Goal: Transaction & Acquisition: Purchase product/service

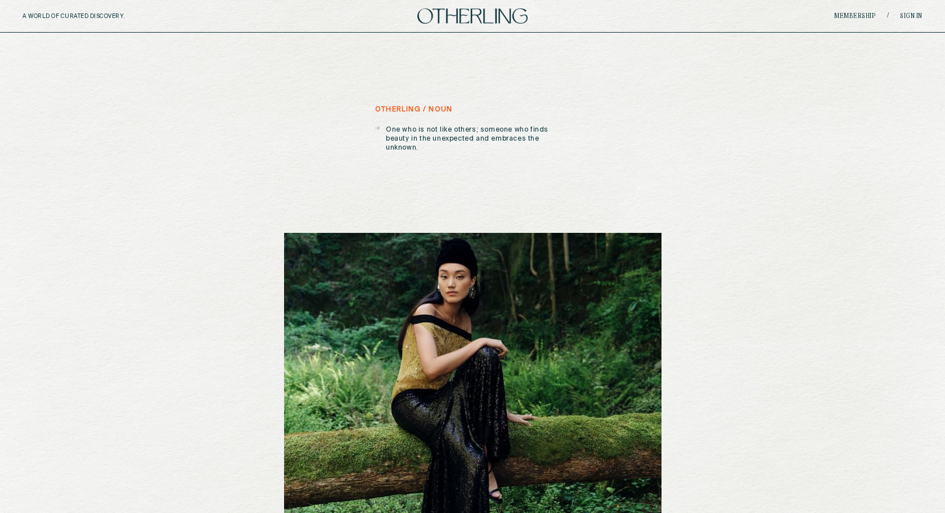
scroll to position [4, 0]
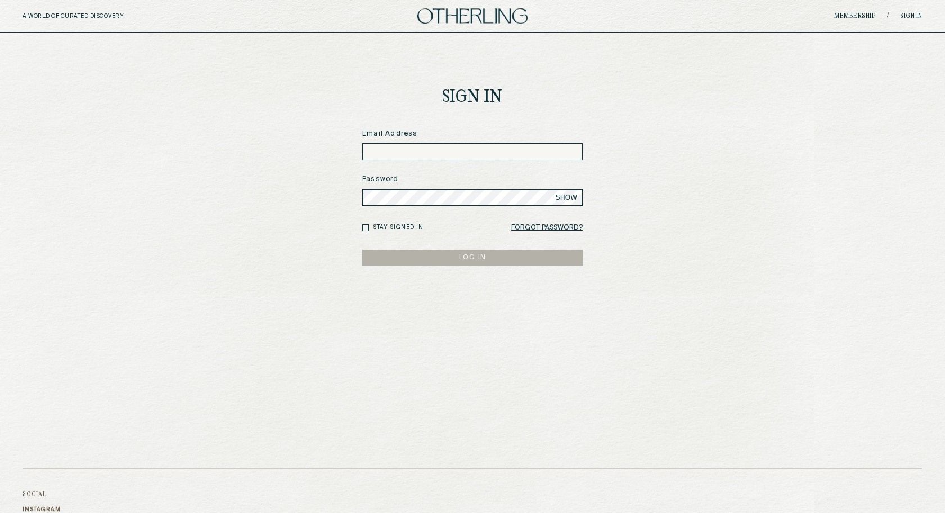
type input "**********"
click at [478, 259] on button "LOG IN" at bounding box center [472, 258] width 221 height 16
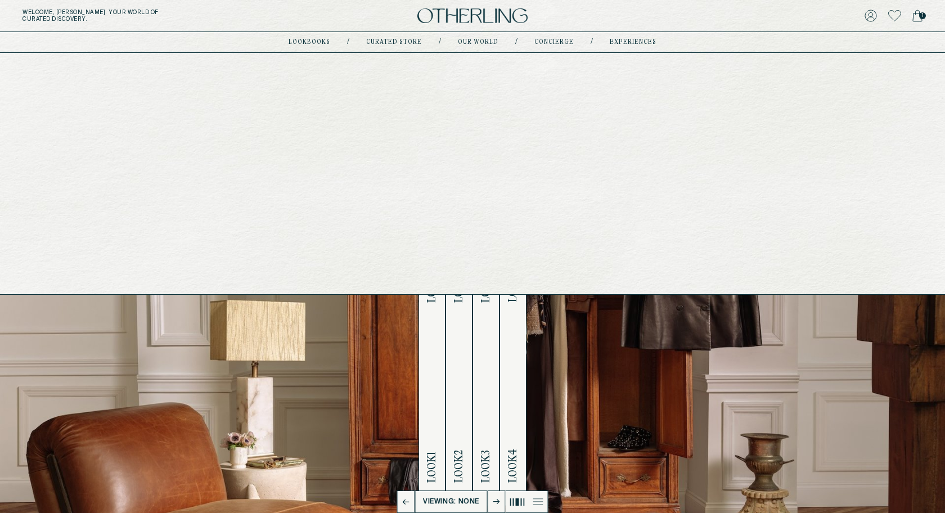
click at [410, 43] on link "Curated store" at bounding box center [394, 42] width 56 height 6
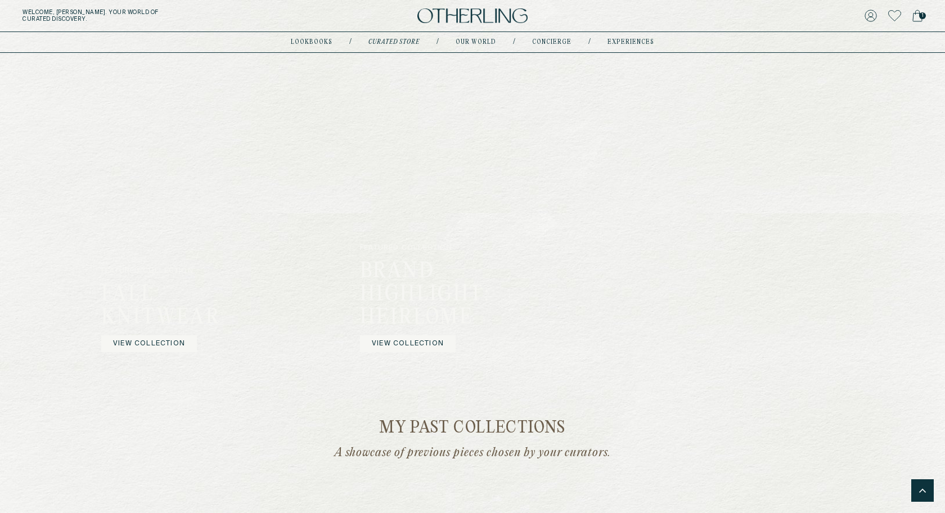
scroll to position [812, 0]
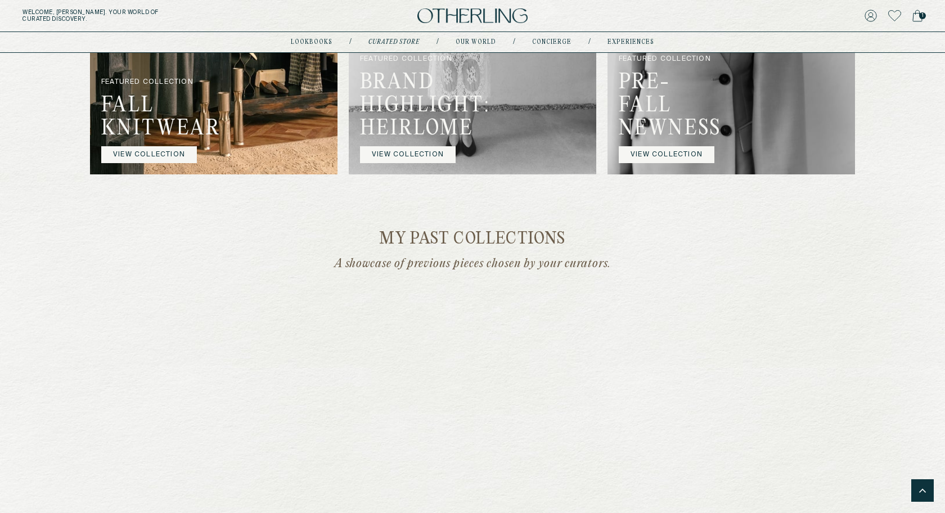
click at [466, 149] on img at bounding box center [473, 5] width 248 height 338
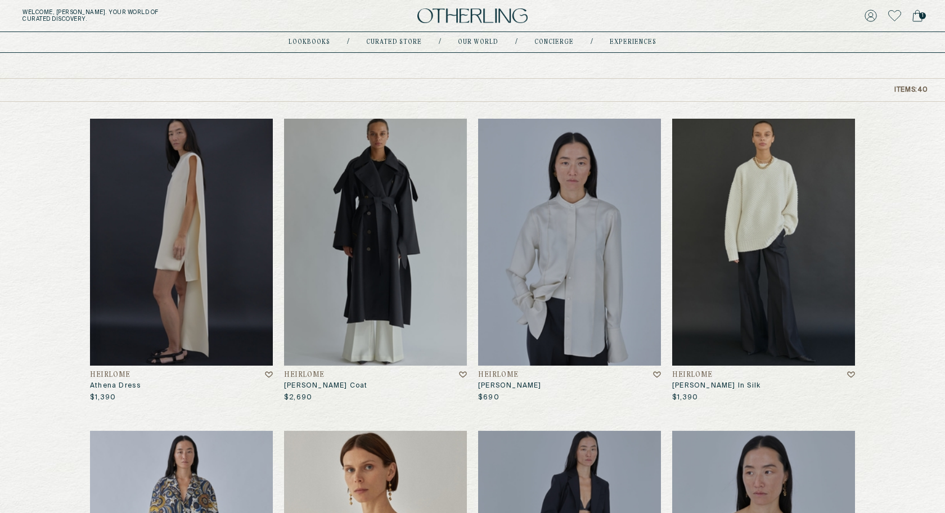
scroll to position [96, 0]
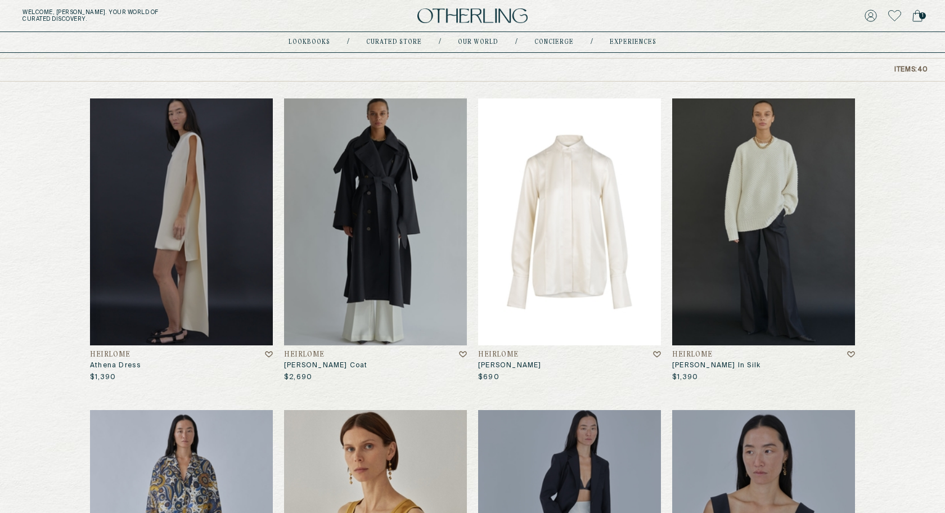
click at [564, 195] on img at bounding box center [569, 221] width 183 height 247
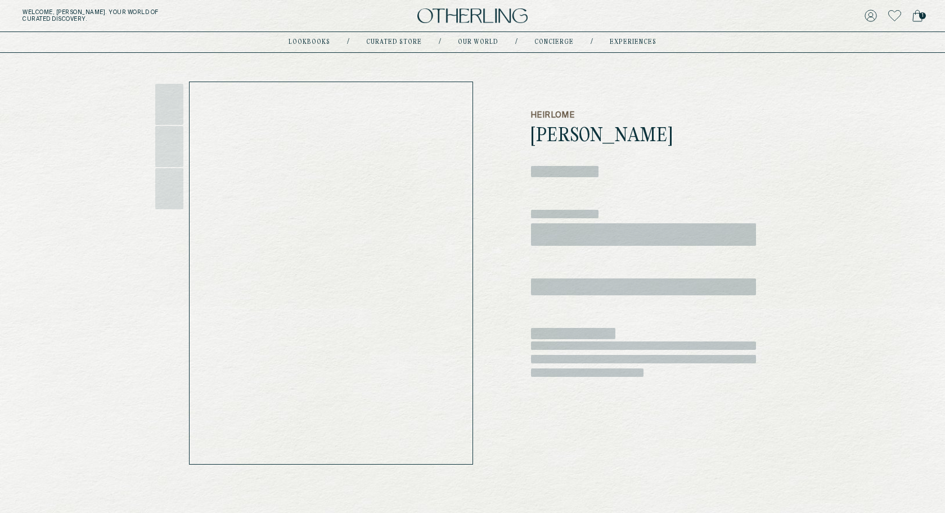
scroll to position [35, 0]
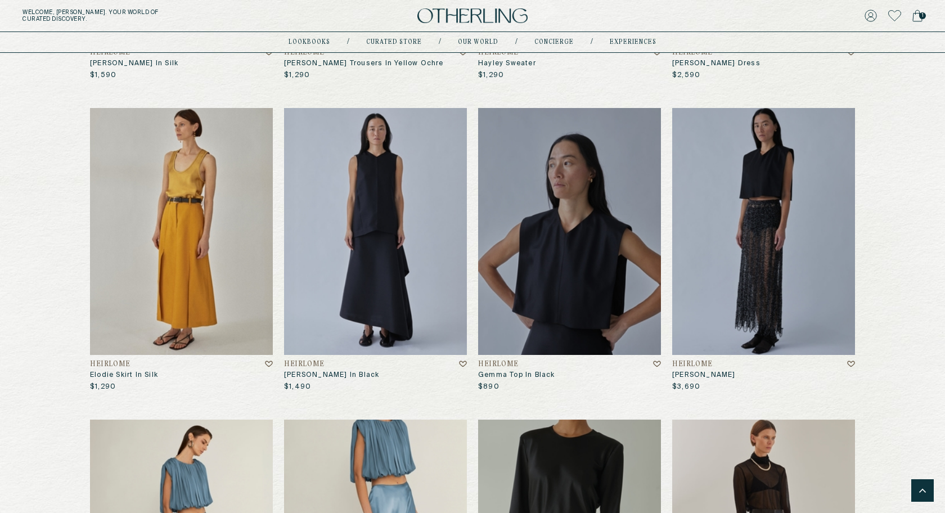
scroll to position [1655, 0]
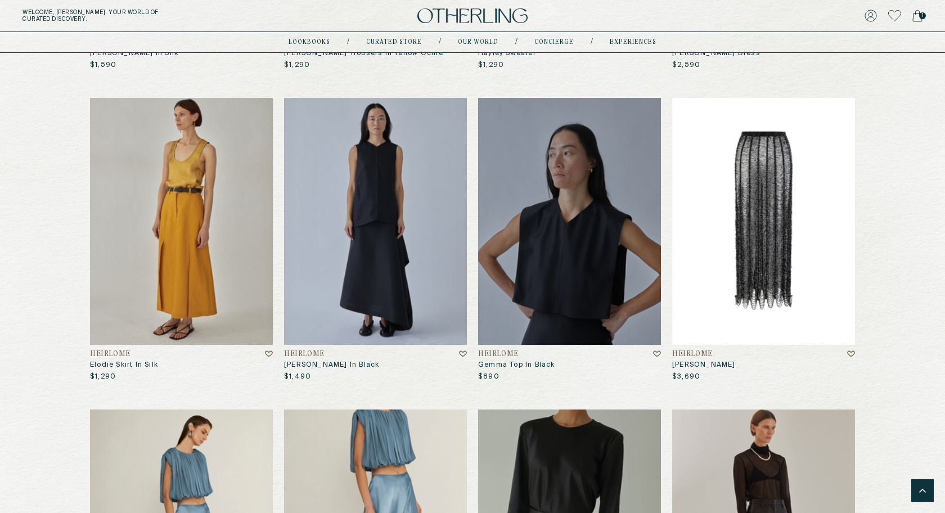
click at [766, 204] on img at bounding box center [763, 221] width 183 height 247
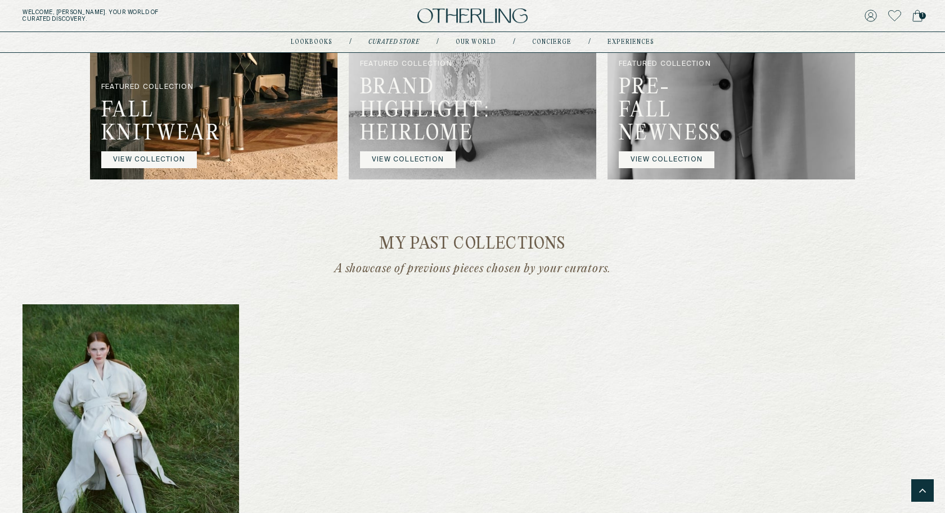
scroll to position [809, 0]
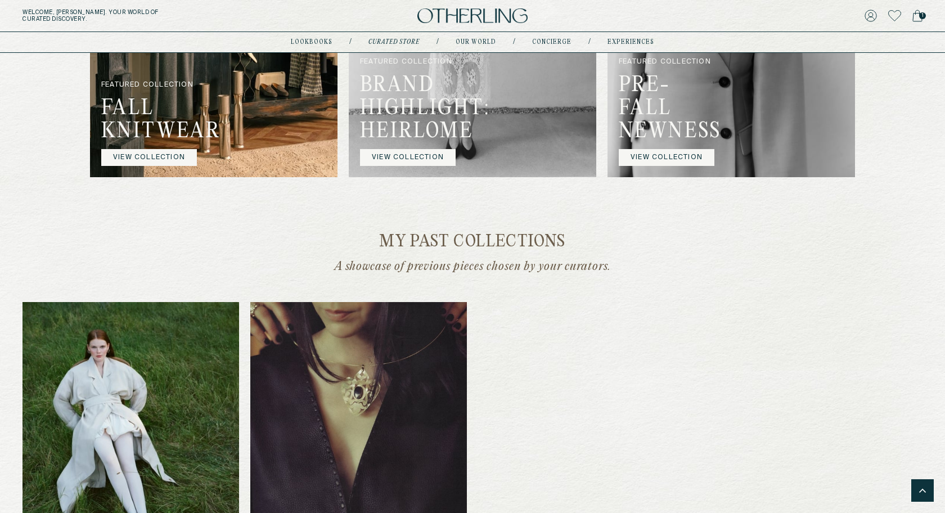
click at [169, 166] on link "VIEW COLLECTION" at bounding box center [149, 157] width 96 height 17
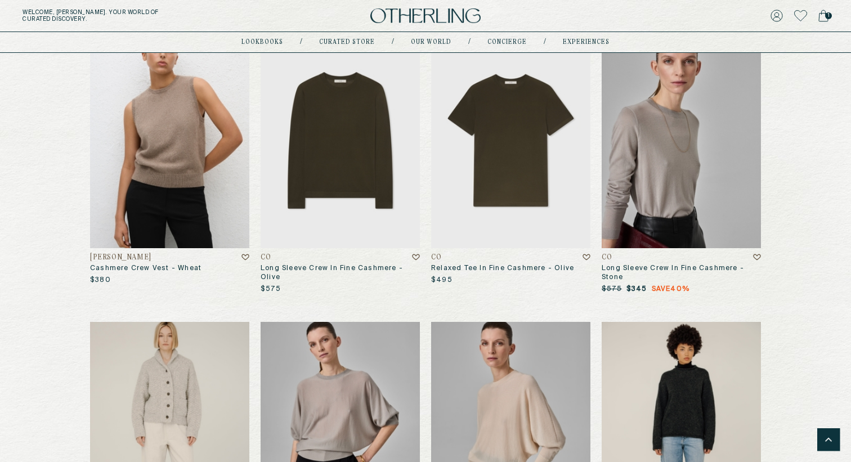
scroll to position [3013, 0]
